Goal: Information Seeking & Learning: Learn about a topic

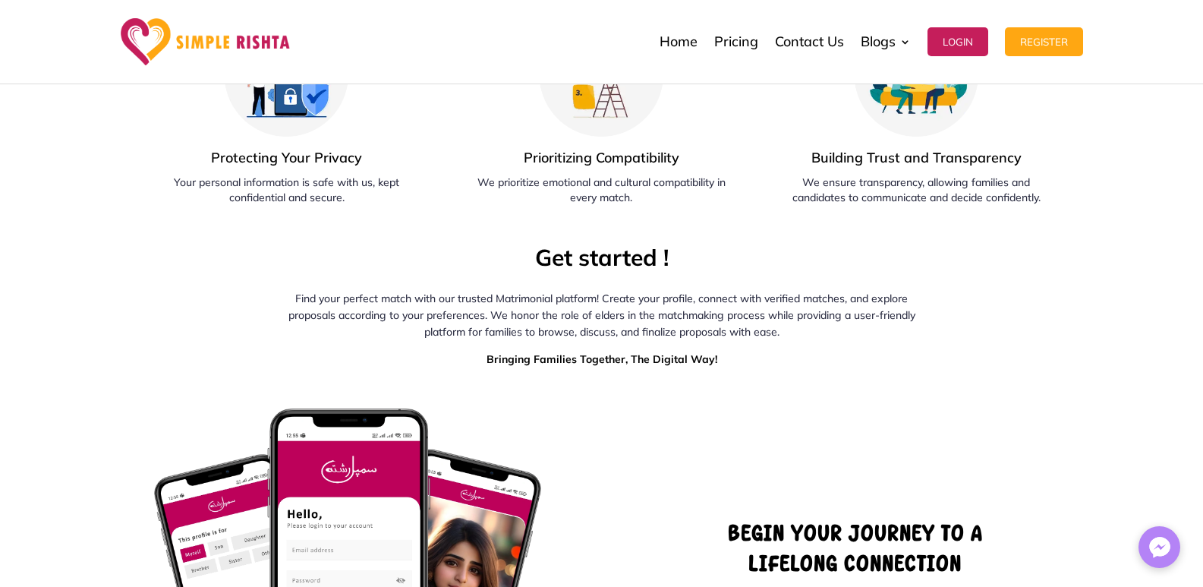
scroll to position [6467, 0]
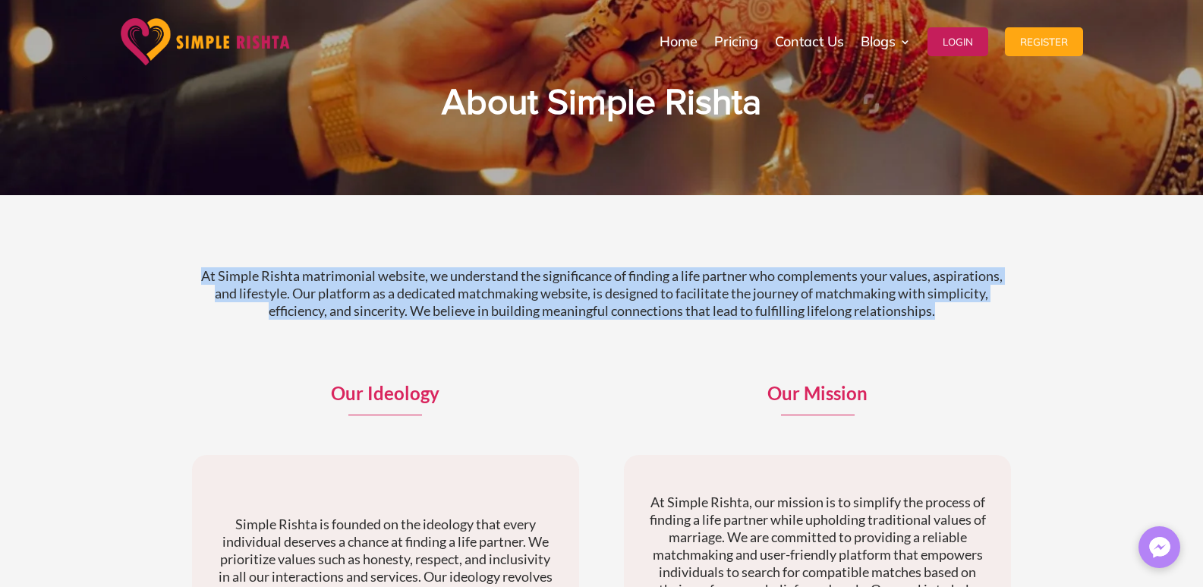
drag, startPoint x: 0, startPoint y: 0, endPoint x: 956, endPoint y: 337, distance: 1014.0
click at [956, 337] on div "At Simple Rishta matrimonial website, we understand the significance of finding…" at bounding box center [602, 306] width 820 height 117
copy p "At Simple Rishta matrimonial website, we understand the significance of finding…"
